Goal: Information Seeking & Learning: Find specific fact

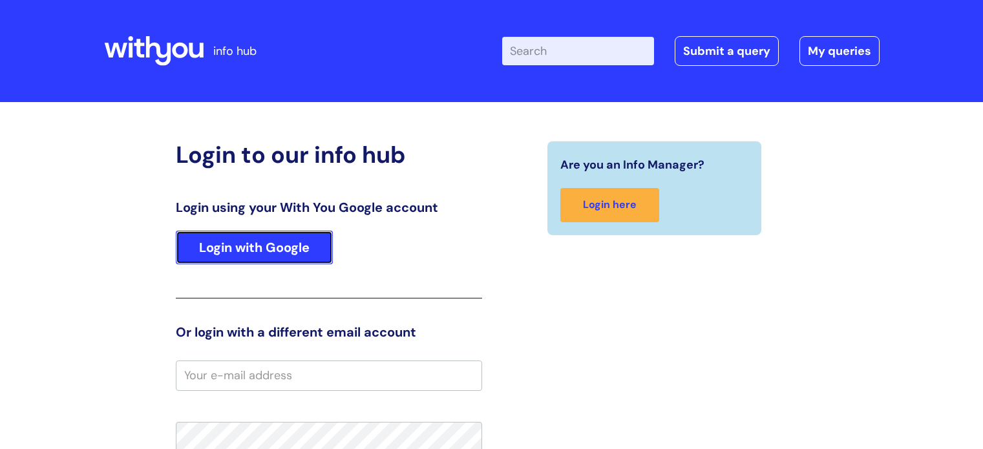
click at [230, 247] on link "Login with Google" at bounding box center [254, 248] width 157 height 34
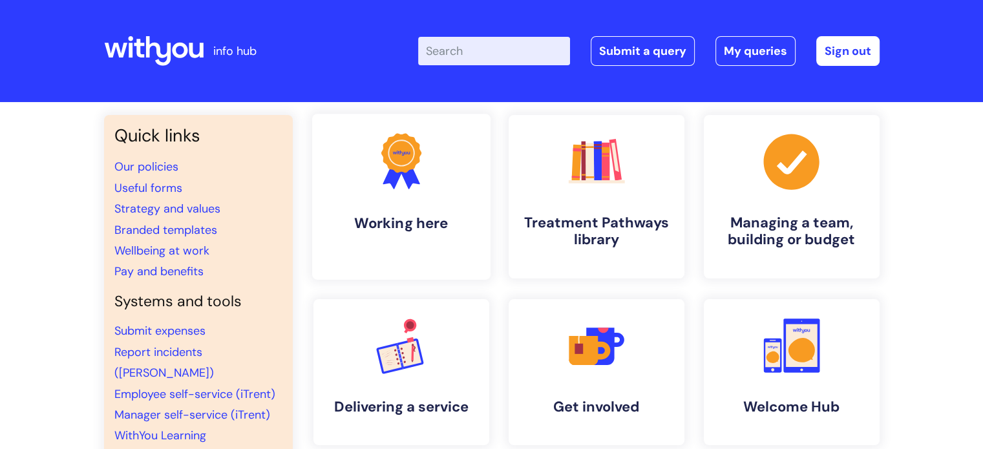
click at [414, 186] on icon ".cls-1{fill:#f89b22;}.cls-1,.cls-2,.cls-3{stroke-width:0px;}.cls-2{fill:#2d3cff…" at bounding box center [401, 161] width 64 height 64
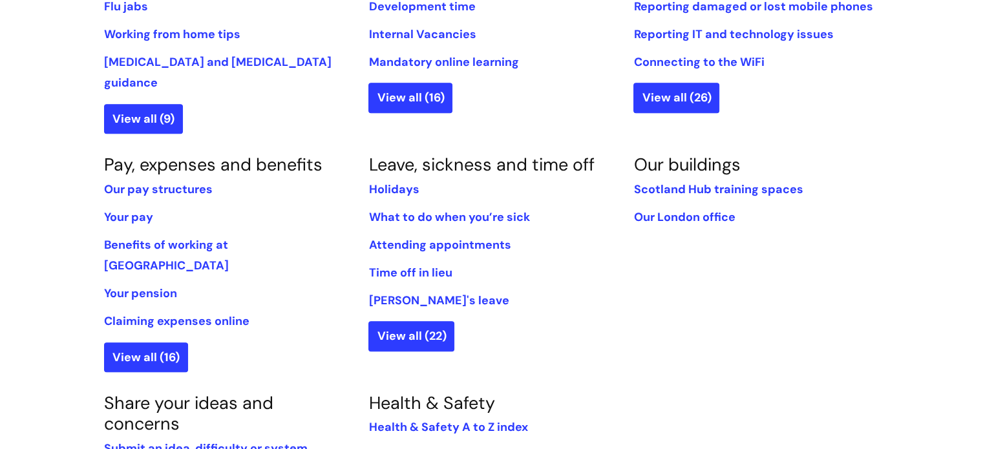
scroll to position [668, 0]
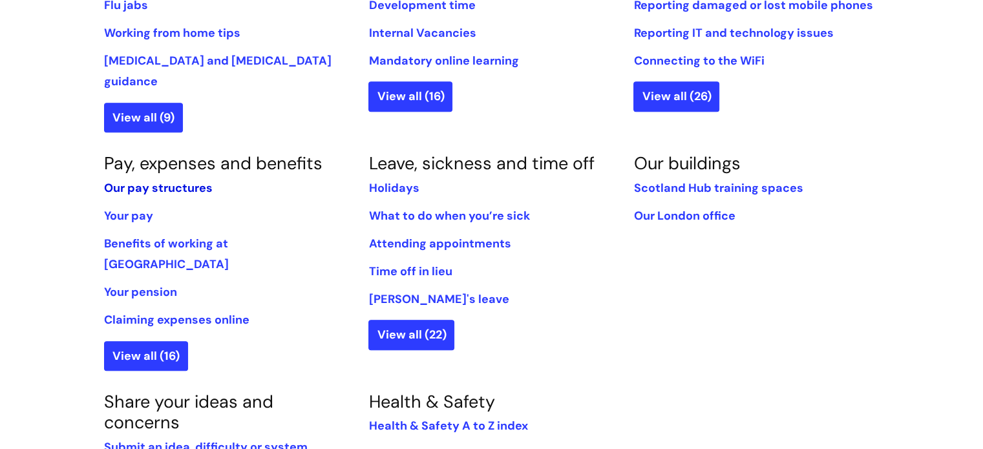
click at [182, 180] on link "Our pay structures" at bounding box center [158, 188] width 109 height 16
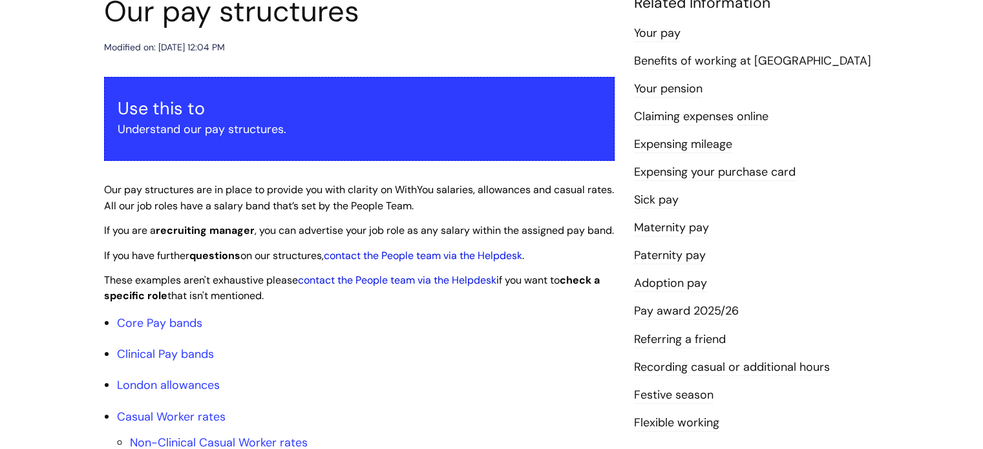
scroll to position [286, 0]
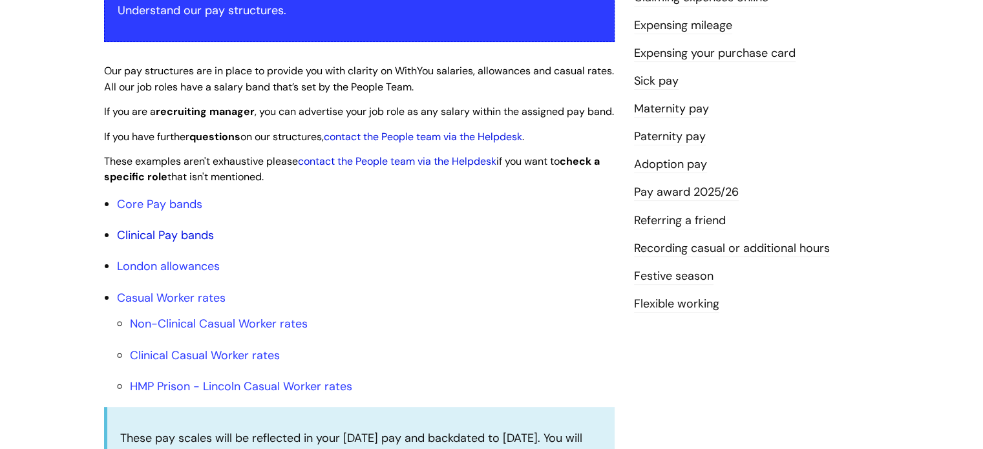
click at [201, 243] on link "Clinical Pay bands" at bounding box center [165, 235] width 97 height 16
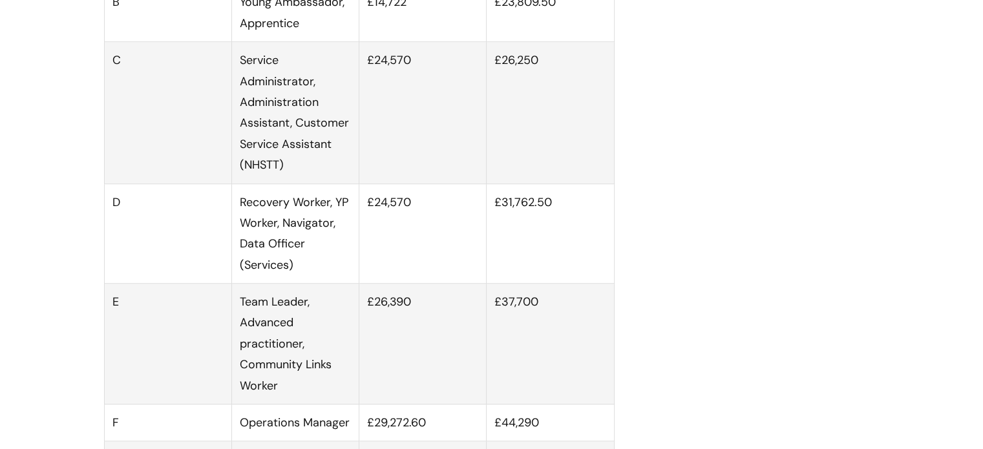
scroll to position [909, 0]
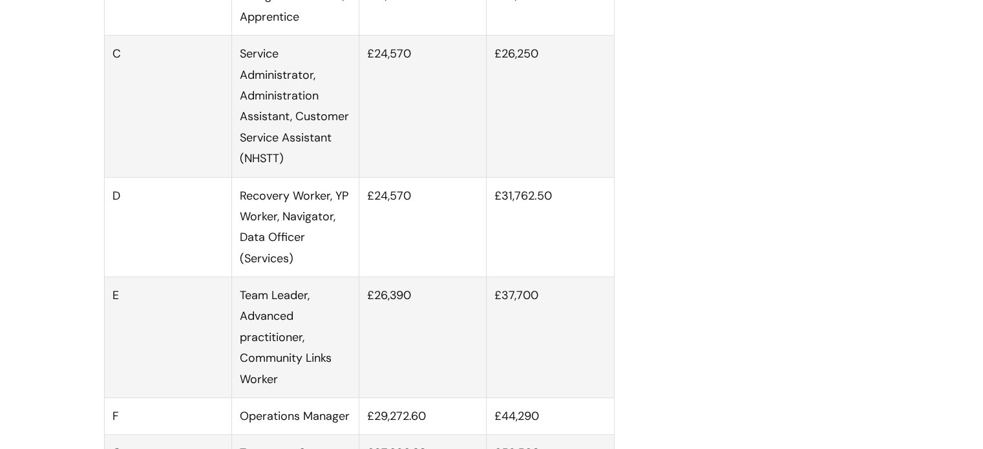
scroll to position [286, 0]
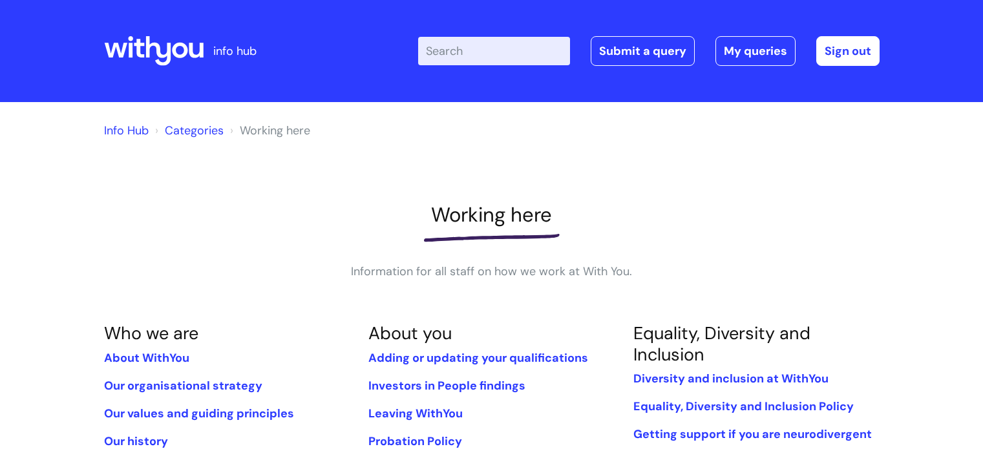
scroll to position [668, 0]
